Goal: Information Seeking & Learning: Learn about a topic

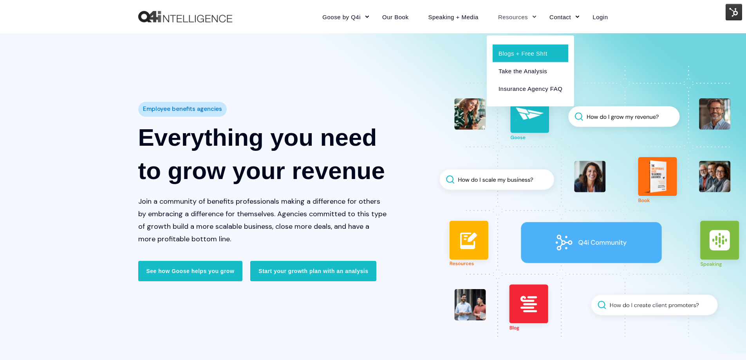
click at [517, 51] on link "Blogs + Free Sh!t" at bounding box center [531, 53] width 76 height 18
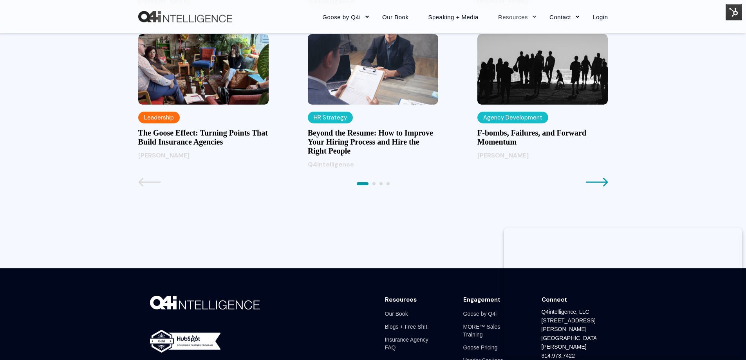
scroll to position [901, 0]
